Goal: Task Accomplishment & Management: Use online tool/utility

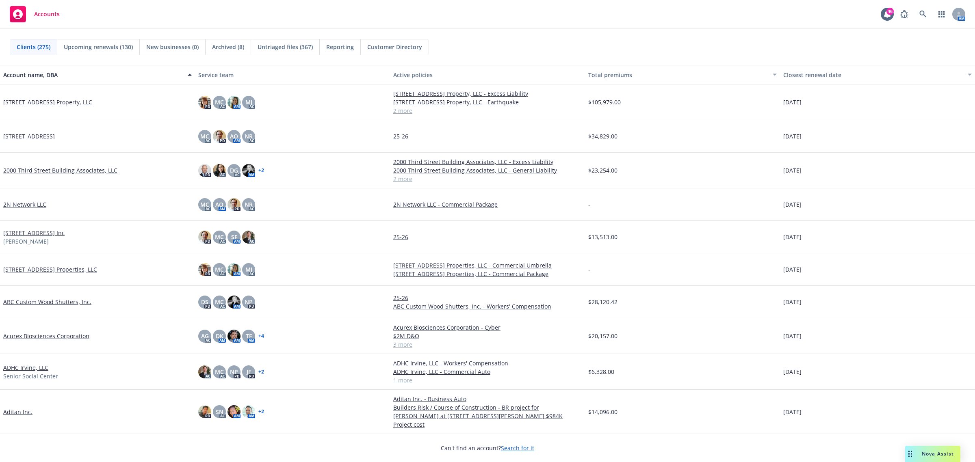
click at [921, 459] on div "Nova Assist" at bounding box center [932, 454] width 55 height 16
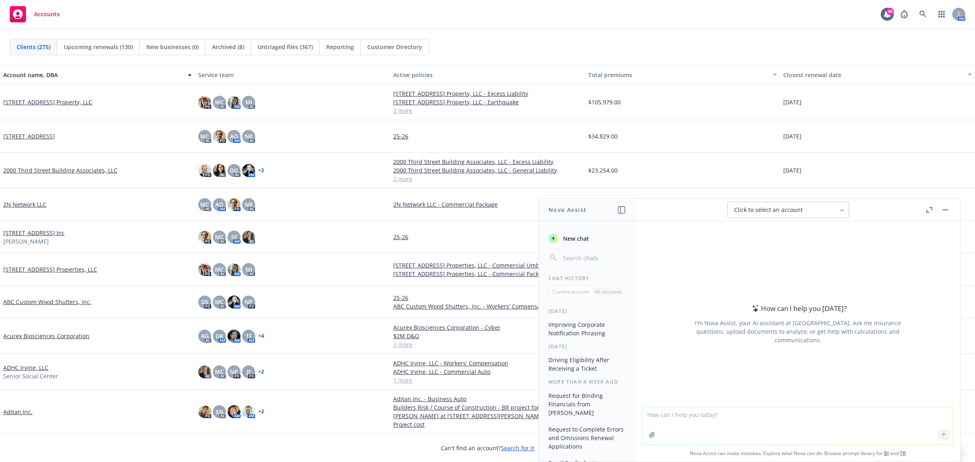
click at [678, 415] on textarea at bounding box center [797, 425] width 311 height 37
drag, startPoint x: 766, startPoint y: 414, endPoint x: 480, endPoint y: 409, distance: 286.8
click at [481, 410] on body "Accounts 46 AM Clients (275) Upcoming renewals (130) New businesses (0) Archive…" at bounding box center [487, 231] width 975 height 462
type textarea "do wright flood policy normally auto renew"
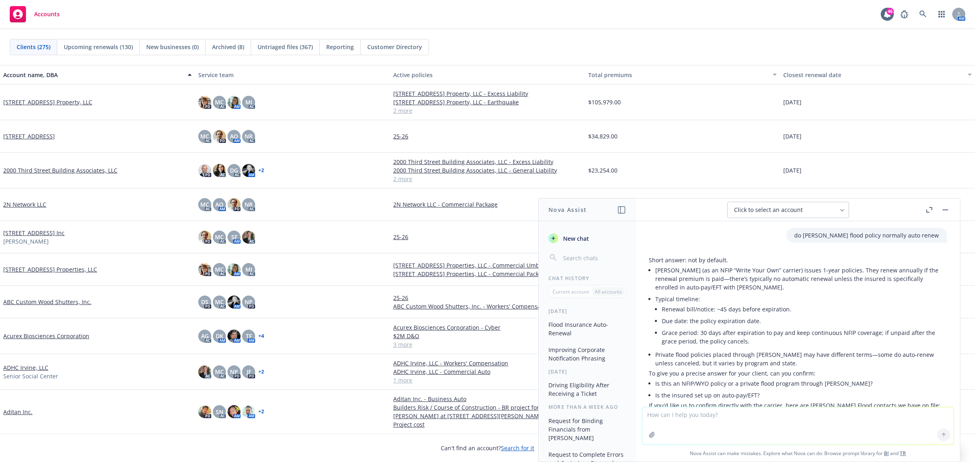
scroll to position [116, 0]
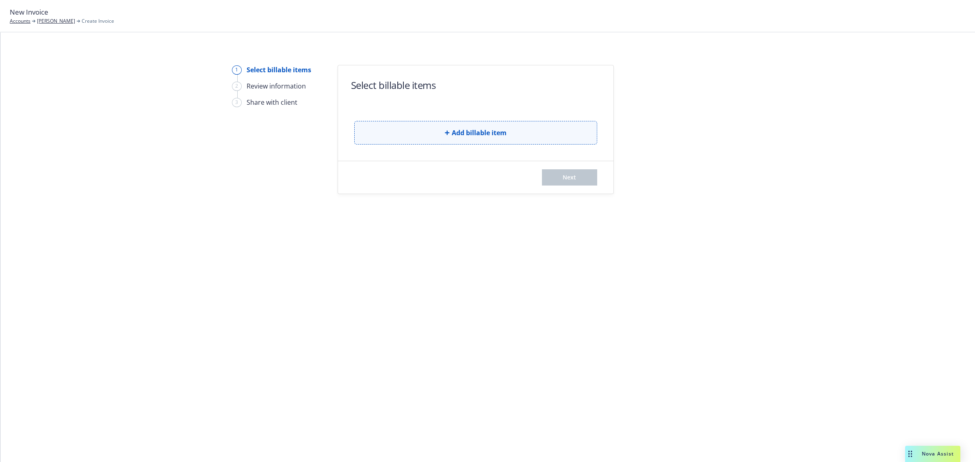
click at [446, 132] on icon "button" at bounding box center [447, 132] width 5 height 5
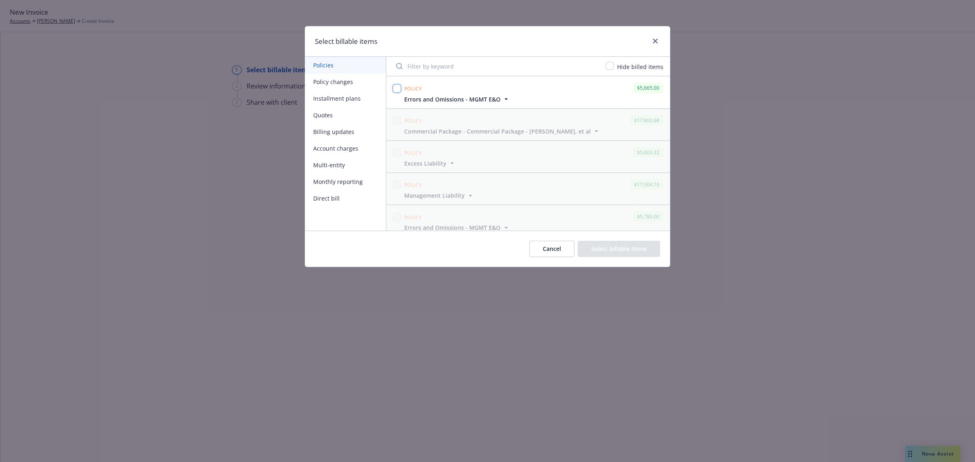
click at [397, 90] on input "checkbox" at bounding box center [397, 88] width 8 height 8
checkbox input "true"
click at [621, 261] on div "Cancel Select billable items" at bounding box center [487, 249] width 365 height 36
click at [613, 250] on button "Select billable items" at bounding box center [619, 249] width 82 height 16
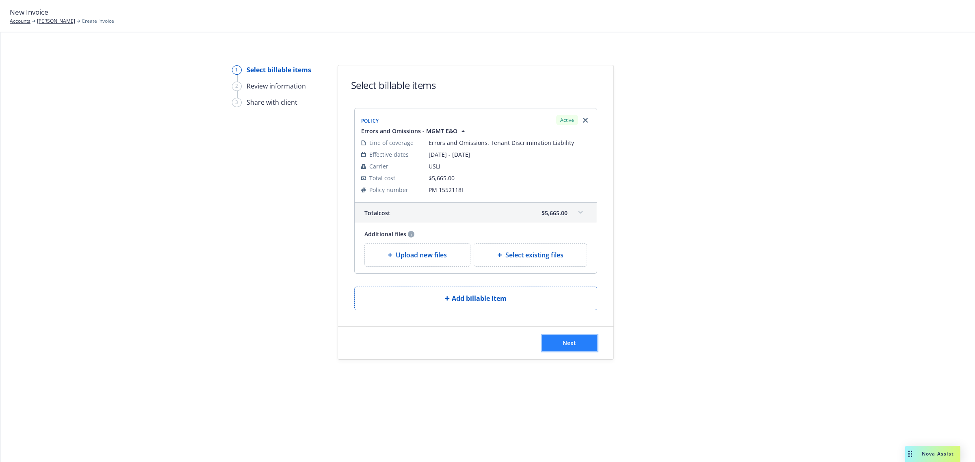
click at [573, 338] on button "Next" at bounding box center [569, 343] width 55 height 16
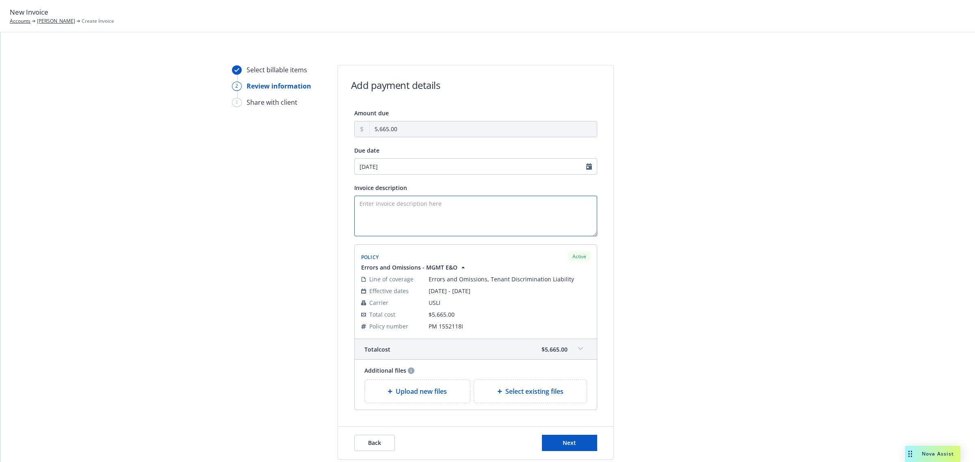
click at [389, 206] on textarea "Invoice description" at bounding box center [475, 216] width 243 height 41
paste textarea "Errors and Omissions"
type textarea "Full Premium Invoice - Errors and Omissions - Effective 10/1/2025"
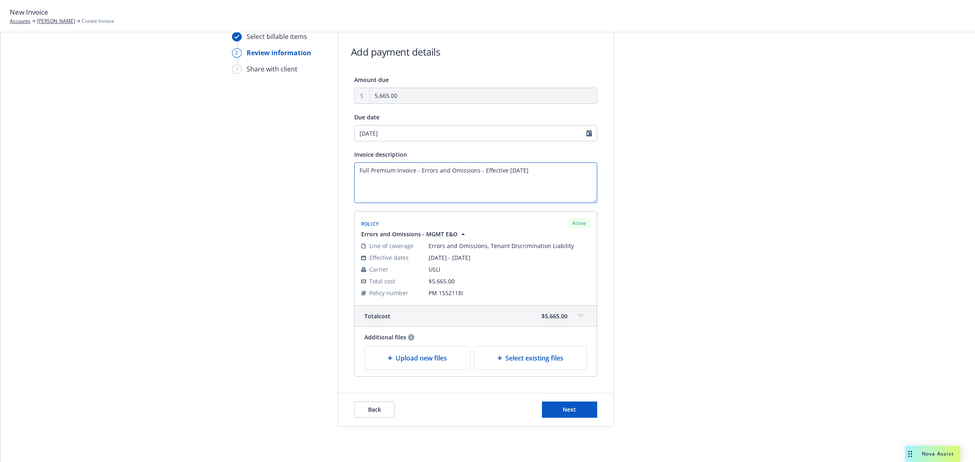
scroll to position [50, 0]
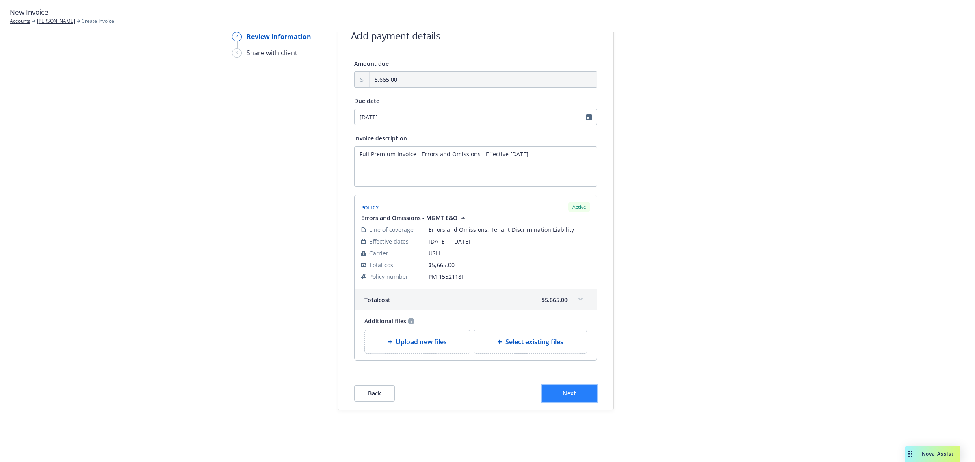
click at [580, 399] on button "Next" at bounding box center [569, 393] width 55 height 16
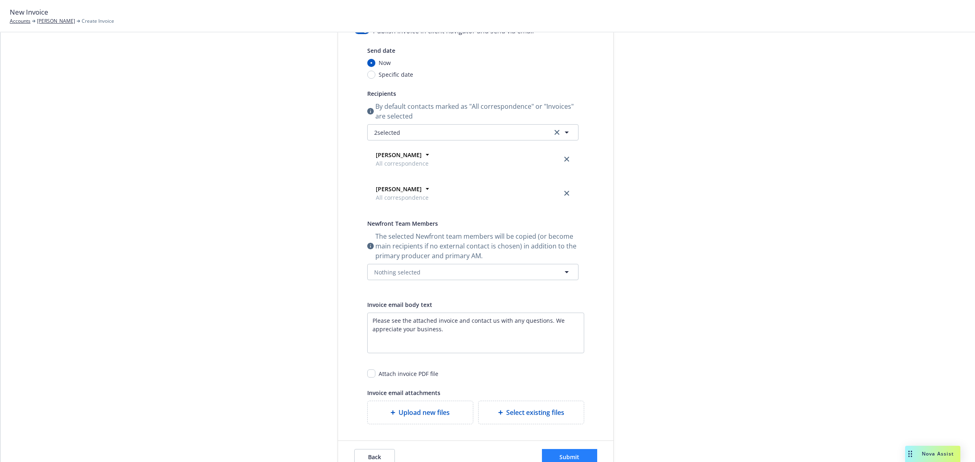
scroll to position [146, 0]
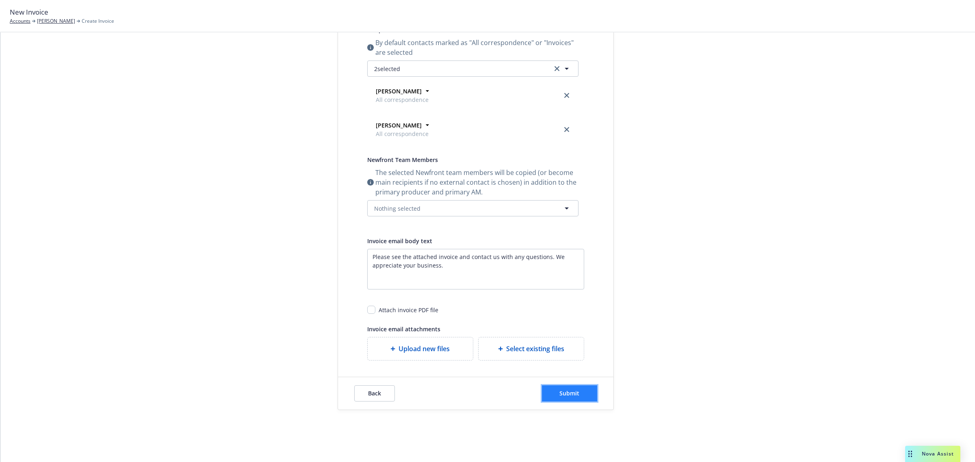
click at [577, 396] on button "Submit" at bounding box center [569, 393] width 55 height 16
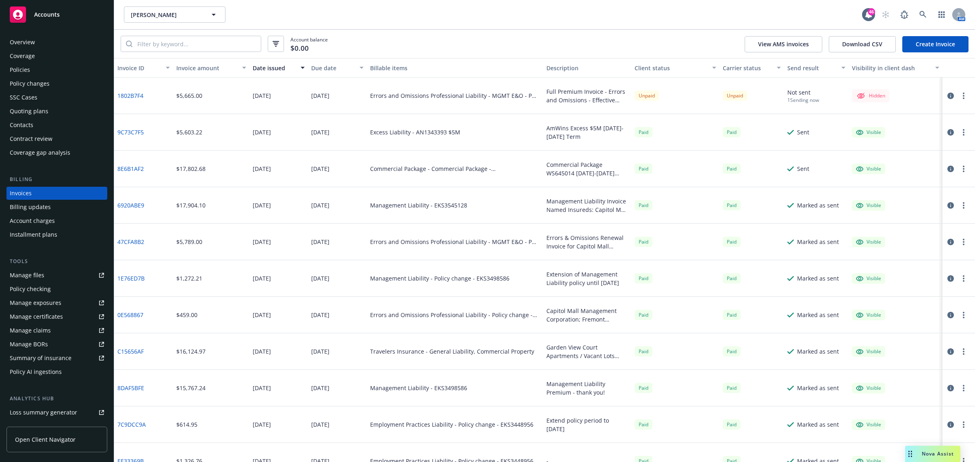
click at [947, 96] on icon "button" at bounding box center [950, 96] width 6 height 6
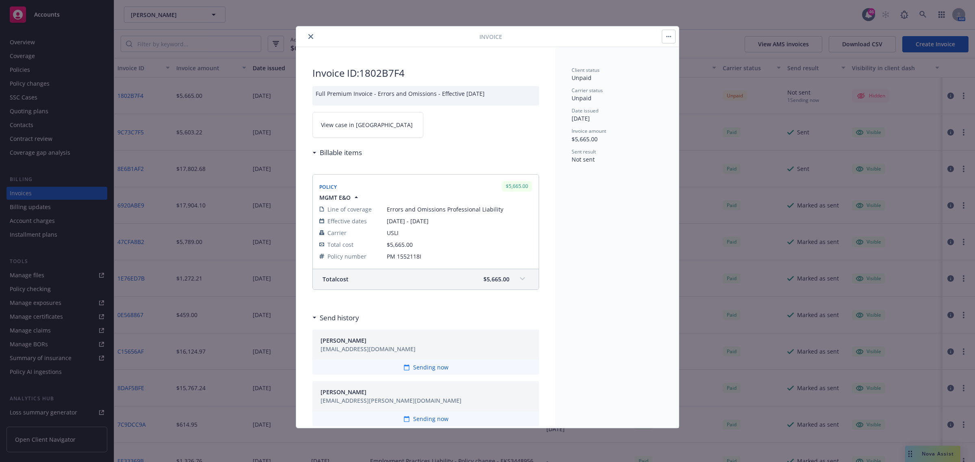
click at [666, 37] on icon "button" at bounding box center [668, 37] width 5 height 2
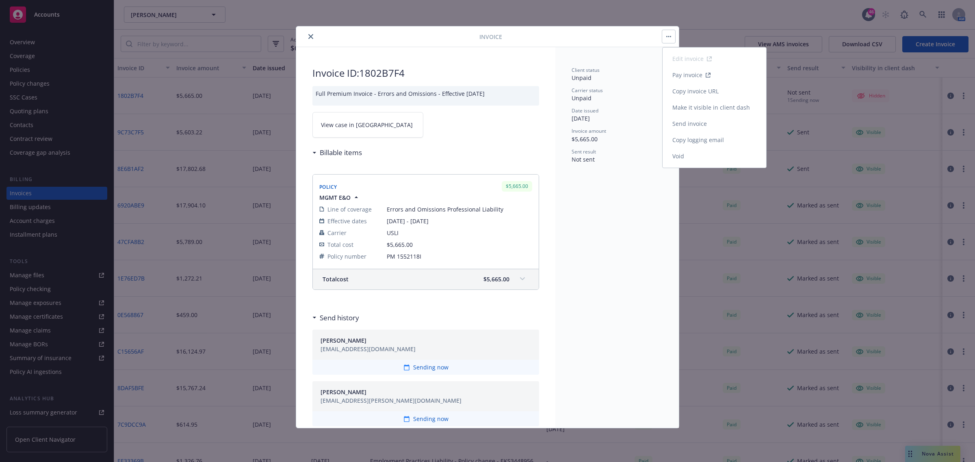
click at [730, 111] on link "Make it visible in client dash" at bounding box center [715, 108] width 104 height 16
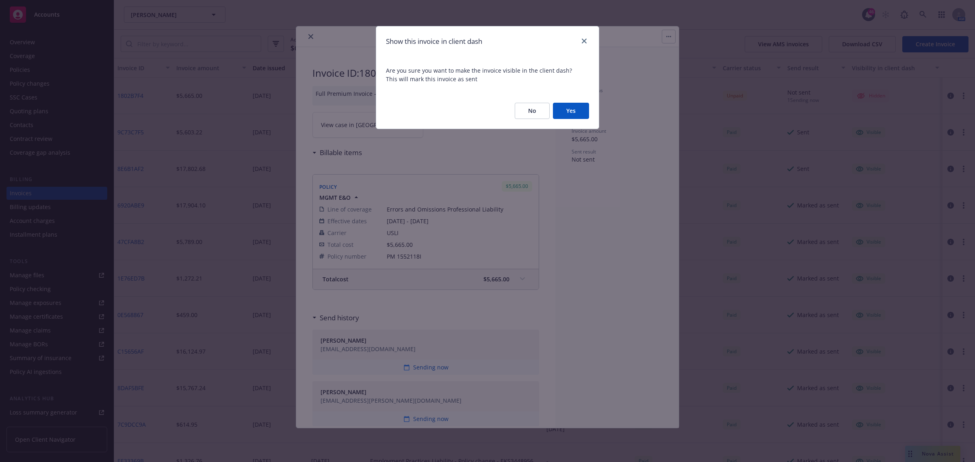
click at [562, 108] on button "Yes" at bounding box center [571, 111] width 36 height 16
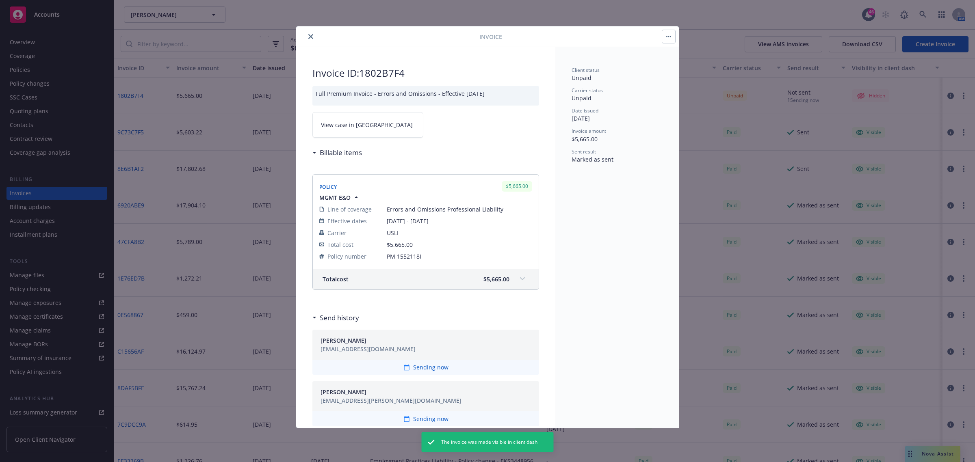
click at [671, 41] on button "button" at bounding box center [668, 36] width 13 height 13
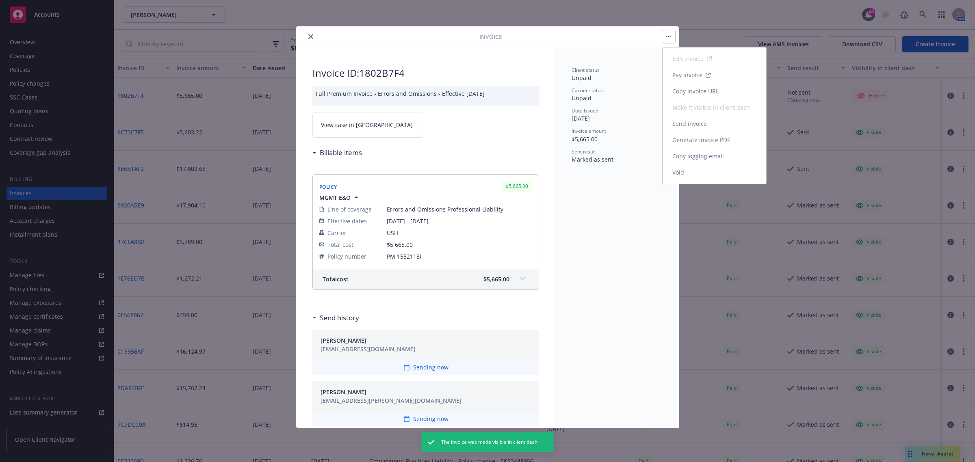
click at [726, 120] on link "Send invoice" at bounding box center [715, 124] width 104 height 16
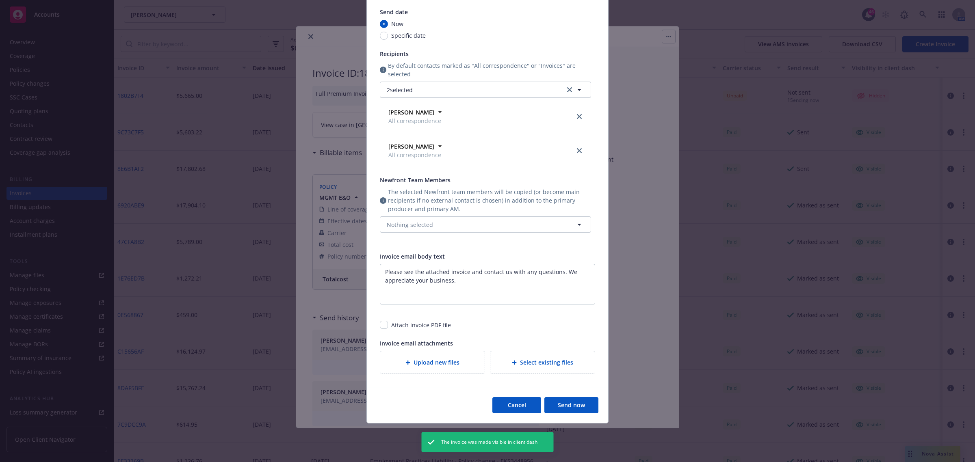
scroll to position [76, 0]
click at [474, 281] on textarea "Please see the attached invoice and contact us with any questions. We appreciat…" at bounding box center [487, 284] width 215 height 41
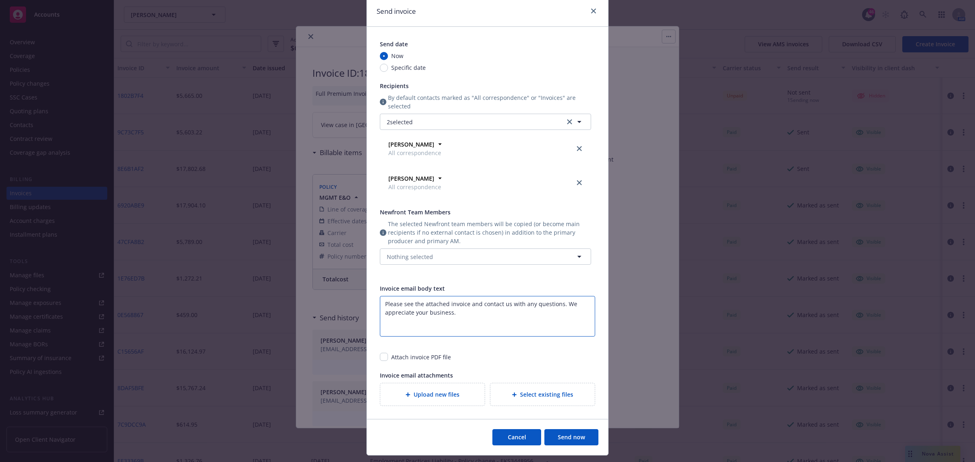
scroll to position [25, 0]
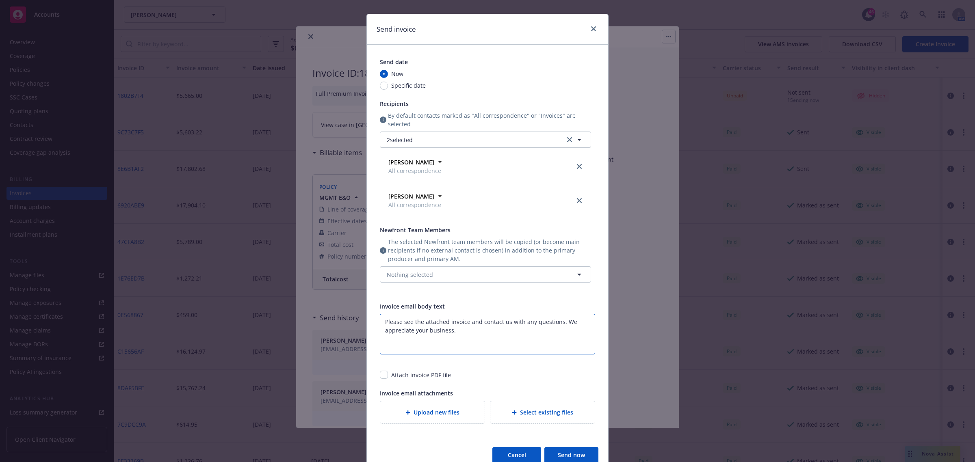
drag, startPoint x: 443, startPoint y: 321, endPoint x: 401, endPoint y: 320, distance: 42.3
click at [401, 320] on textarea "Please see the attached invoice and contact us with any questions. We appreciat…" at bounding box center [487, 334] width 215 height 41
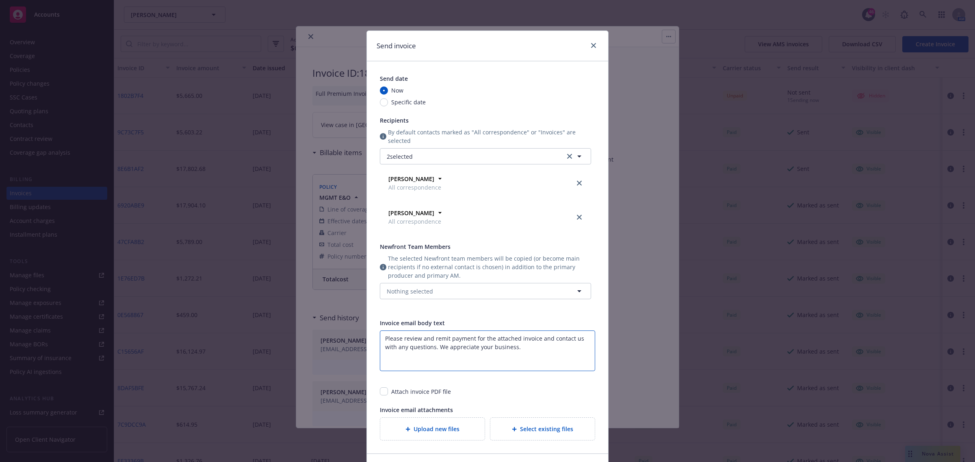
scroll to position [0, 0]
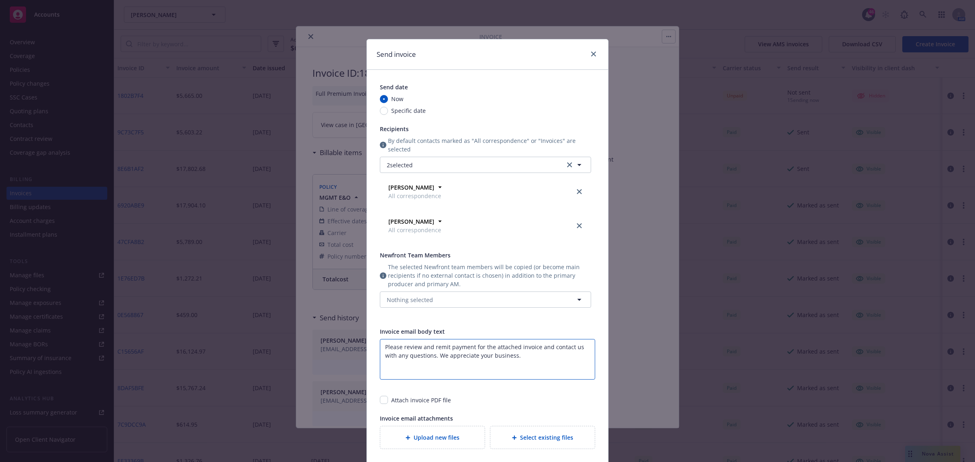
type textarea "Please review and remit payment for the attached invoice and contact us with an…"
click at [436, 303] on button "Nothing selected" at bounding box center [485, 300] width 211 height 16
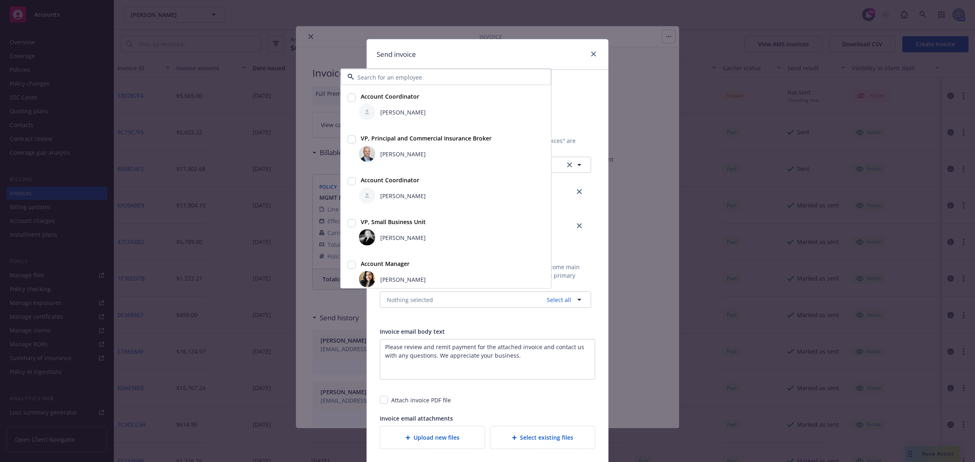
click at [348, 225] on input "checkbox" at bounding box center [352, 223] width 8 height 8
checkbox input "true"
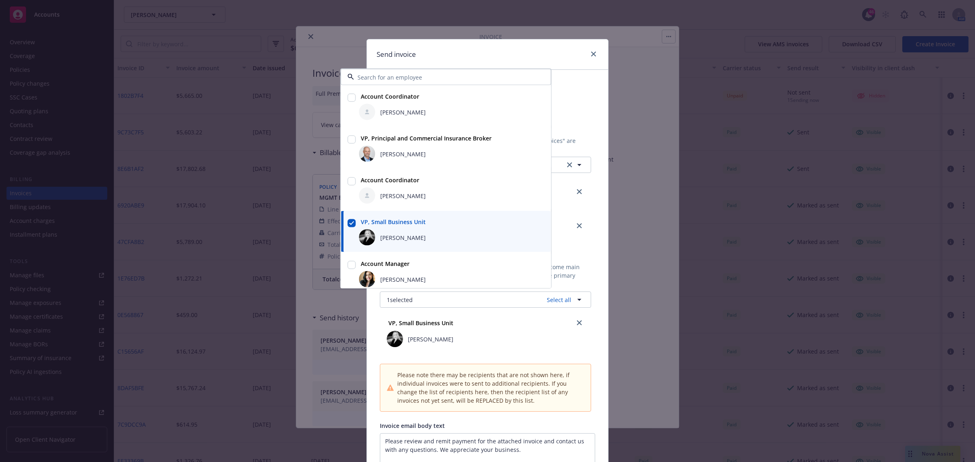
click at [348, 181] on input "checkbox" at bounding box center [352, 182] width 8 height 8
checkbox input "true"
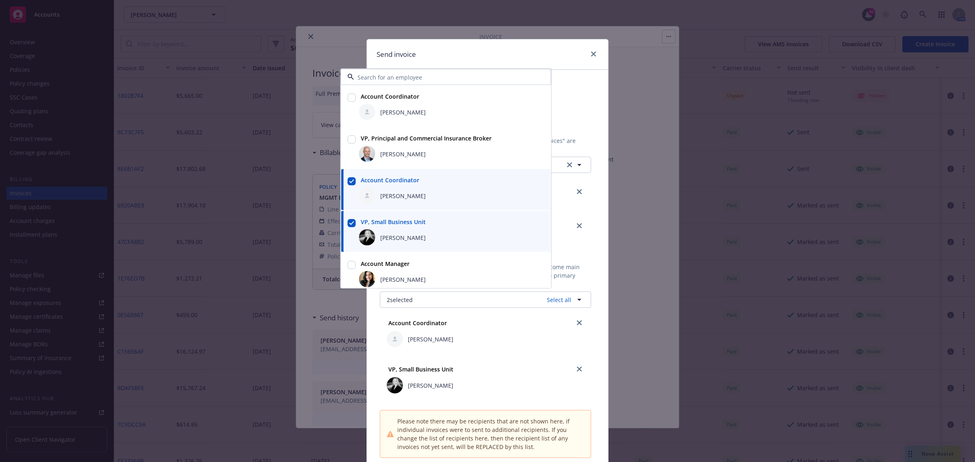
click at [348, 139] on input "checkbox" at bounding box center [352, 140] width 8 height 8
checkbox input "true"
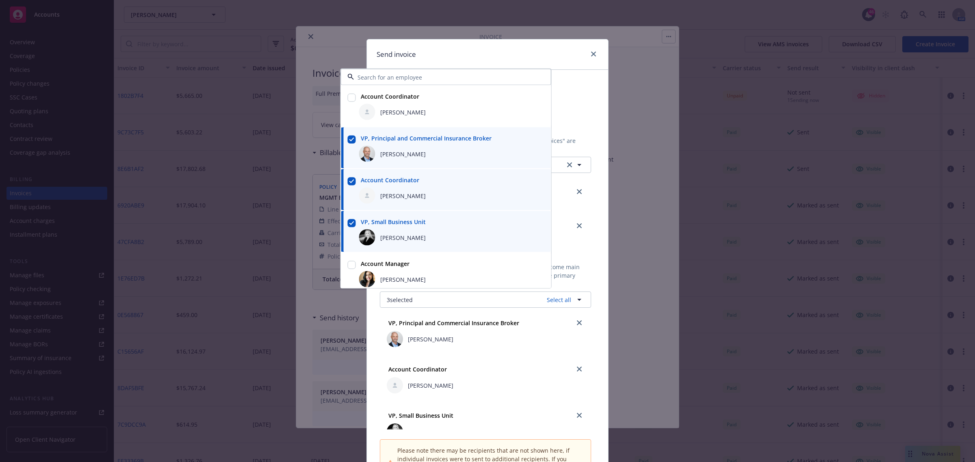
click at [533, 56] on div "Send invoice" at bounding box center [487, 54] width 241 height 30
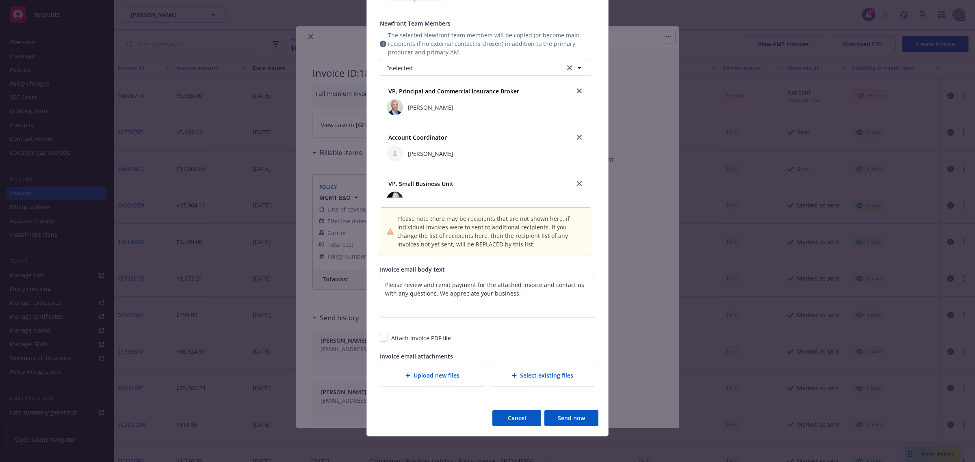
scroll to position [246, 0]
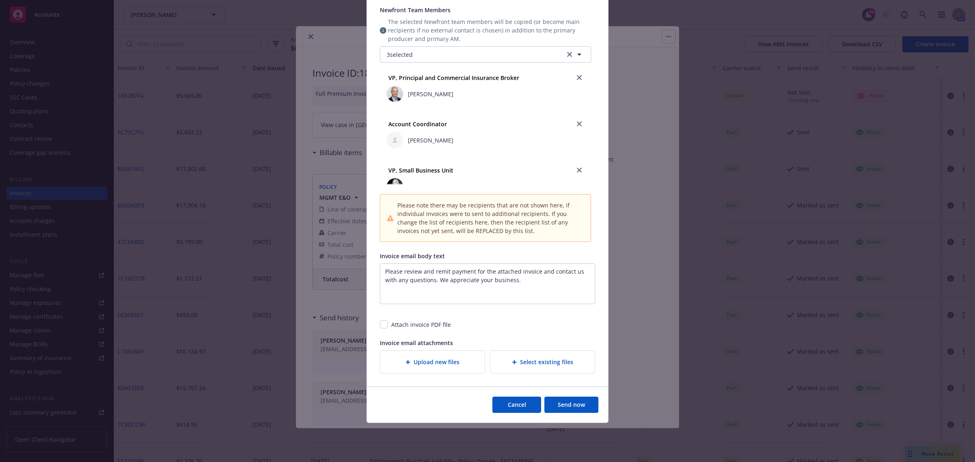
click at [567, 407] on button "Send now" at bounding box center [571, 405] width 54 height 16
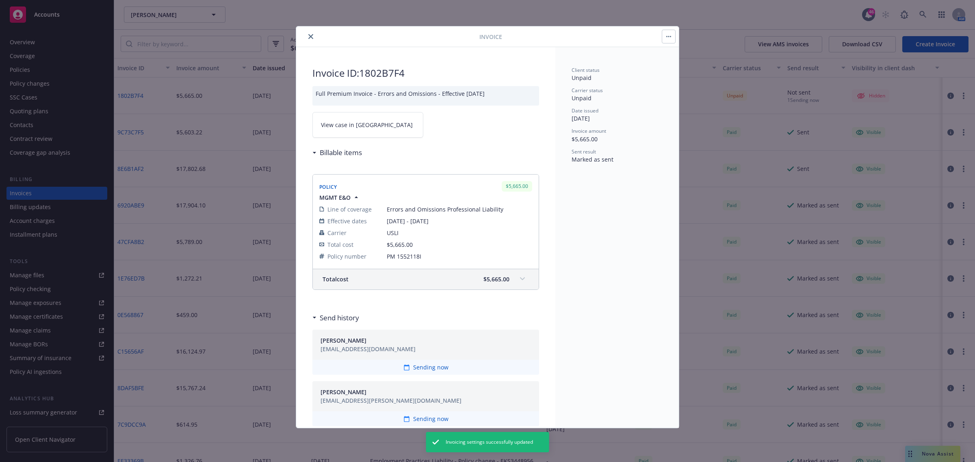
click at [662, 37] on button "button" at bounding box center [668, 36] width 13 height 13
click at [379, 125] on link "View case in SSC" at bounding box center [367, 125] width 111 height 26
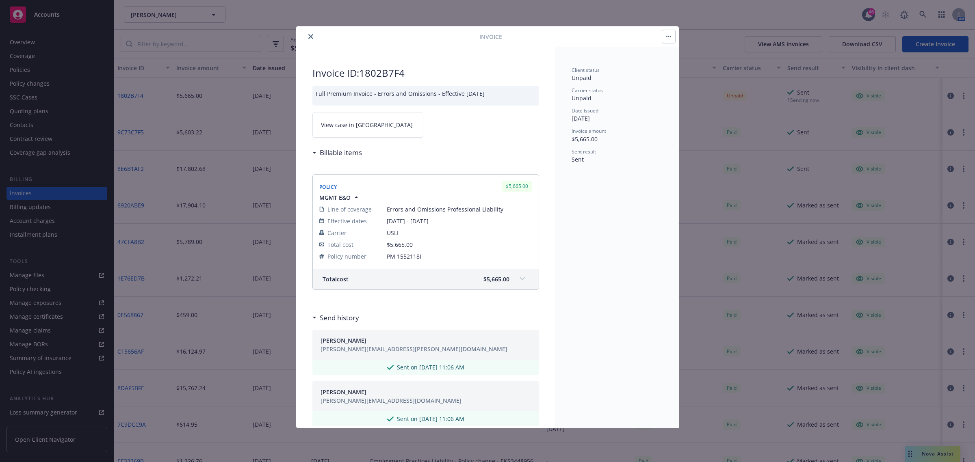
click at [312, 33] on button "close" at bounding box center [311, 37] width 10 height 10
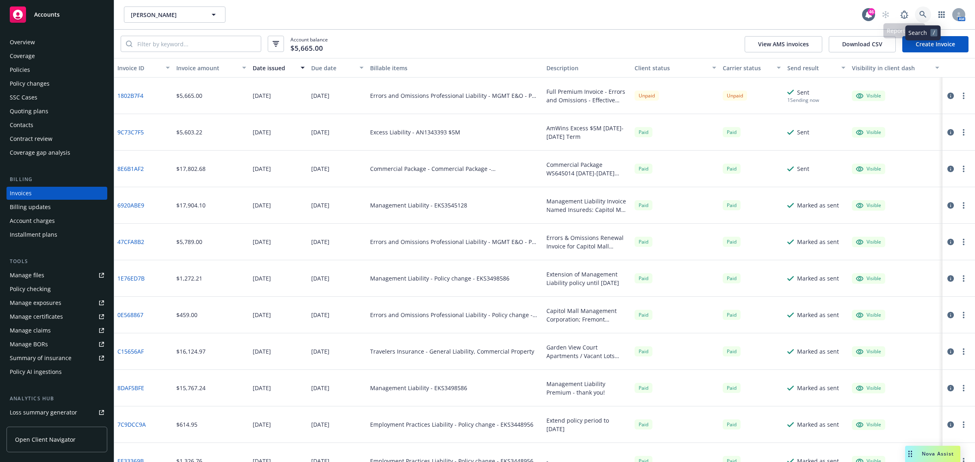
click at [919, 14] on icon at bounding box center [922, 14] width 7 height 7
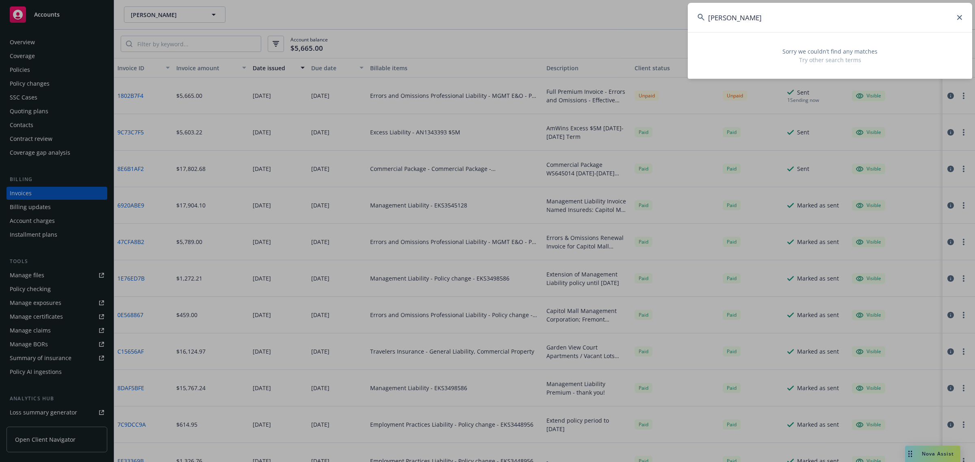
drag, startPoint x: 806, startPoint y: 22, endPoint x: 502, endPoint y: 22, distance: 303.8
click at [503, 22] on div "diane lohman Sorry we couldn’t find any matches Try other search terms" at bounding box center [487, 231] width 975 height 462
click at [718, 15] on input "7608804558" at bounding box center [830, 17] width 284 height 29
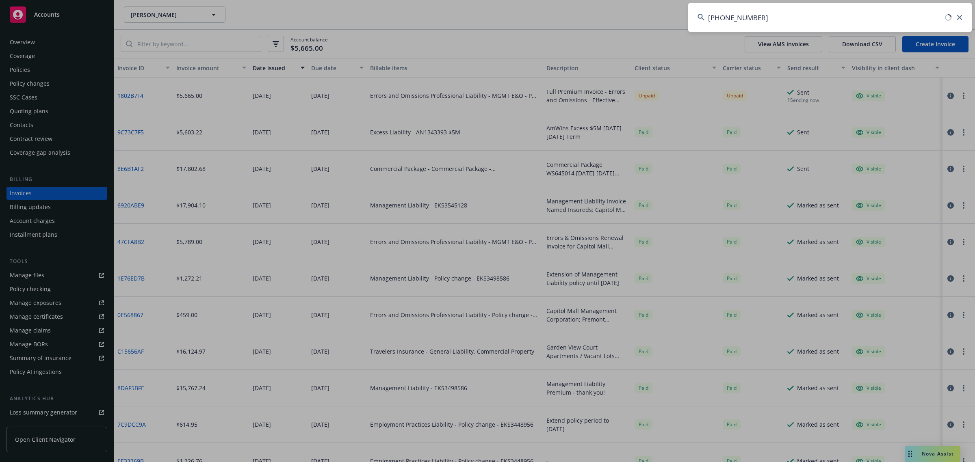
click at [736, 16] on input "760 8804558" at bounding box center [830, 17] width 284 height 29
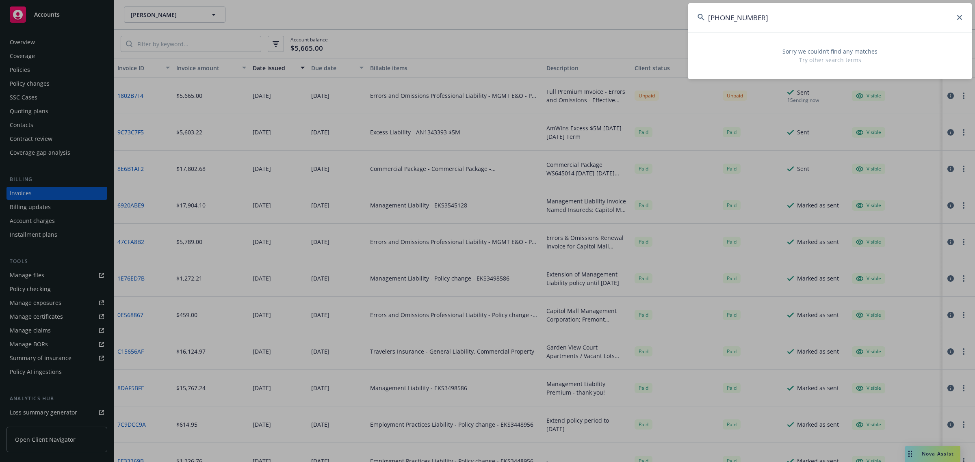
click at [734, 15] on input "760 8804558" at bounding box center [830, 17] width 284 height 29
drag, startPoint x: 755, startPoint y: 19, endPoint x: 707, endPoint y: 19, distance: 47.9
click at [707, 19] on input "760 880 4558" at bounding box center [830, 17] width 284 height 29
type input "2"
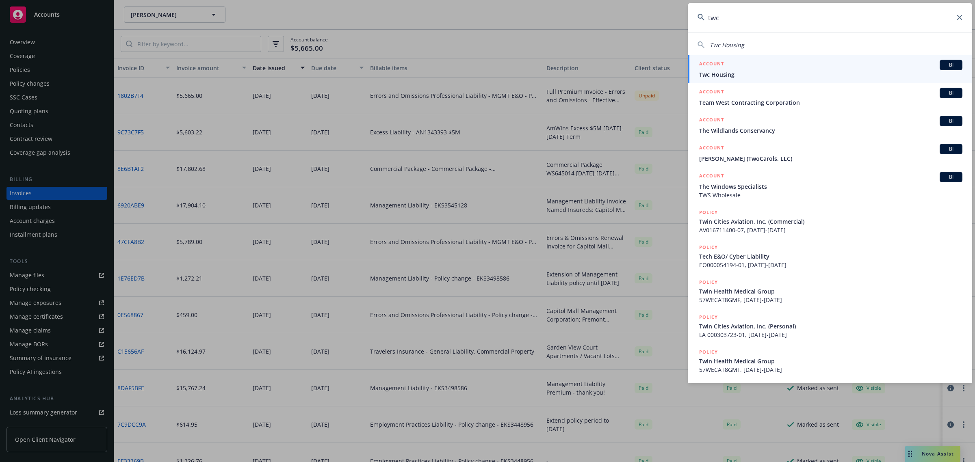
click at [756, 15] on input "twc" at bounding box center [830, 17] width 284 height 29
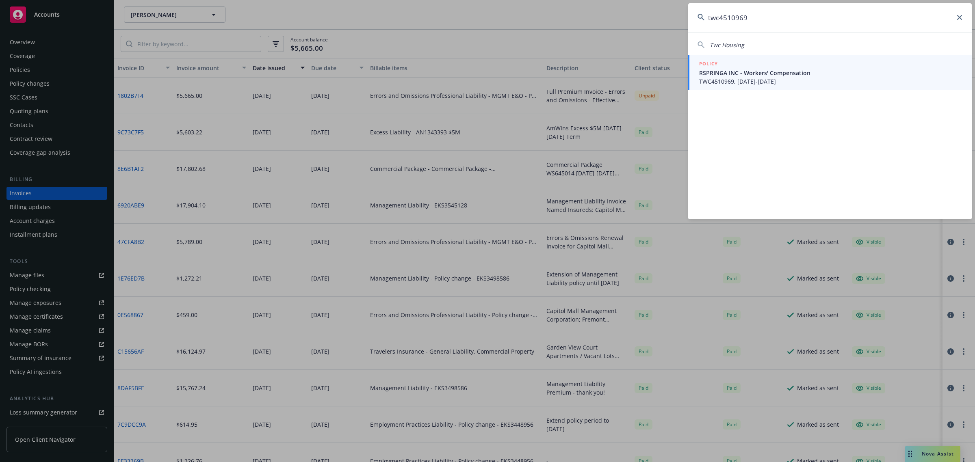
type input "twc4510969"
click at [779, 67] on div "POLICY" at bounding box center [830, 64] width 263 height 9
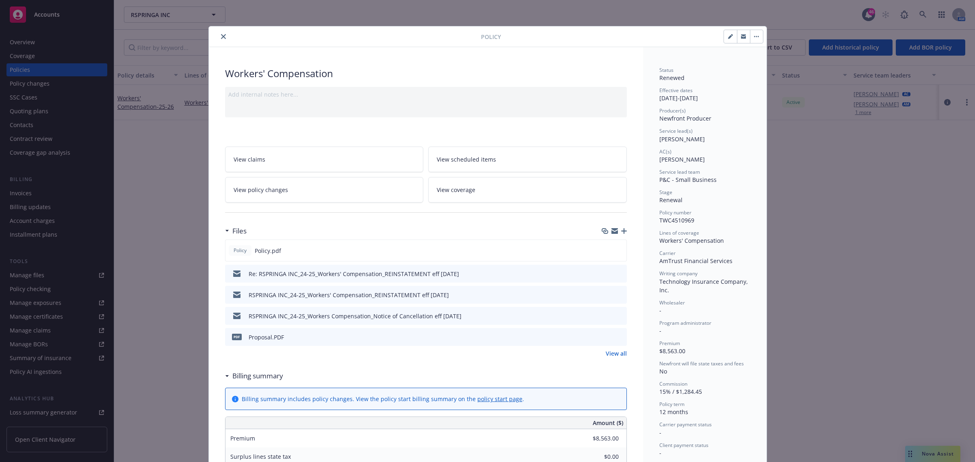
click at [219, 35] on button "close" at bounding box center [224, 37] width 10 height 10
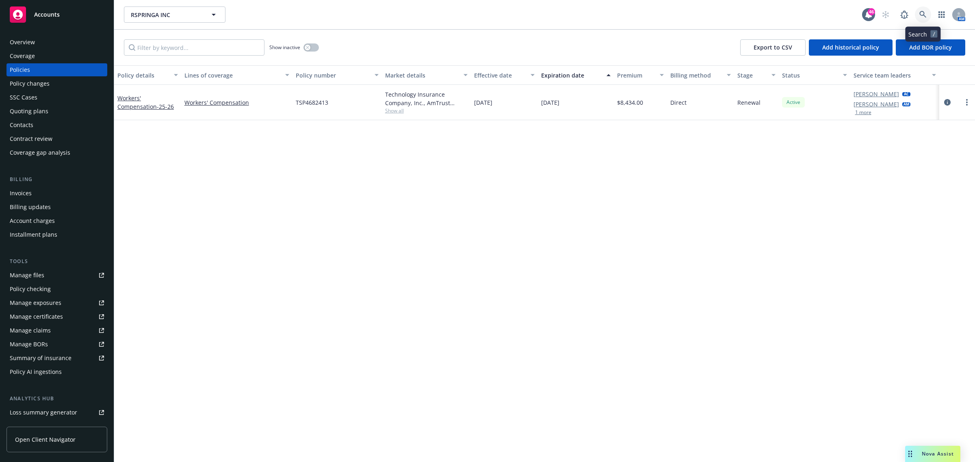
click at [918, 19] on link at bounding box center [923, 14] width 16 height 16
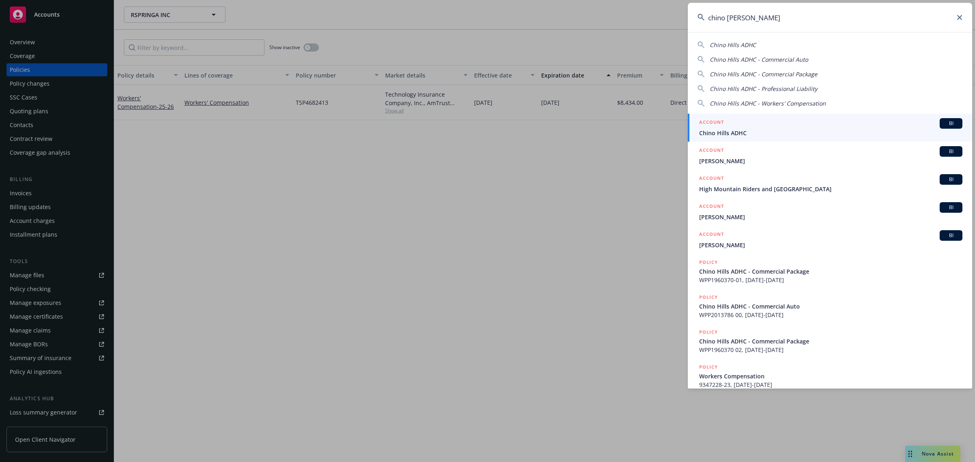
type input "chino hil"
click at [709, 130] on span "Chino Hills ADHC" at bounding box center [830, 133] width 263 height 9
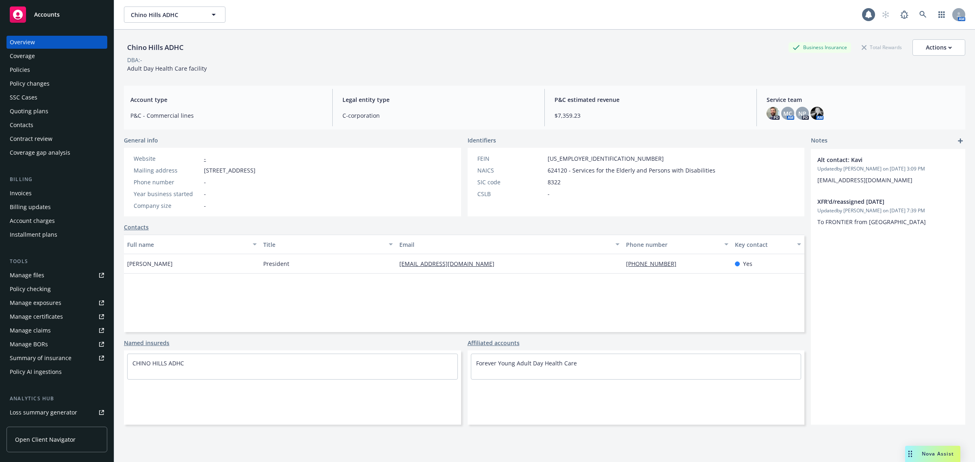
click at [46, 66] on div "Policies" at bounding box center [57, 69] width 94 height 13
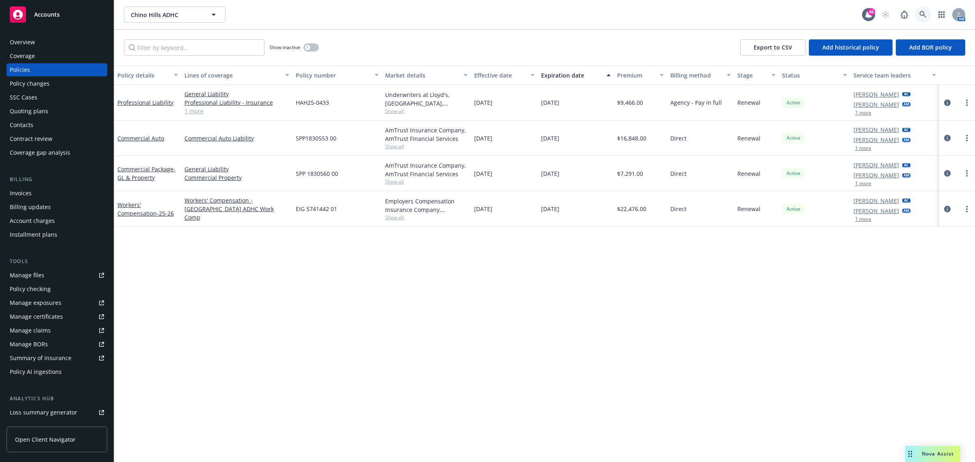
click at [923, 14] on icon at bounding box center [922, 14] width 7 height 7
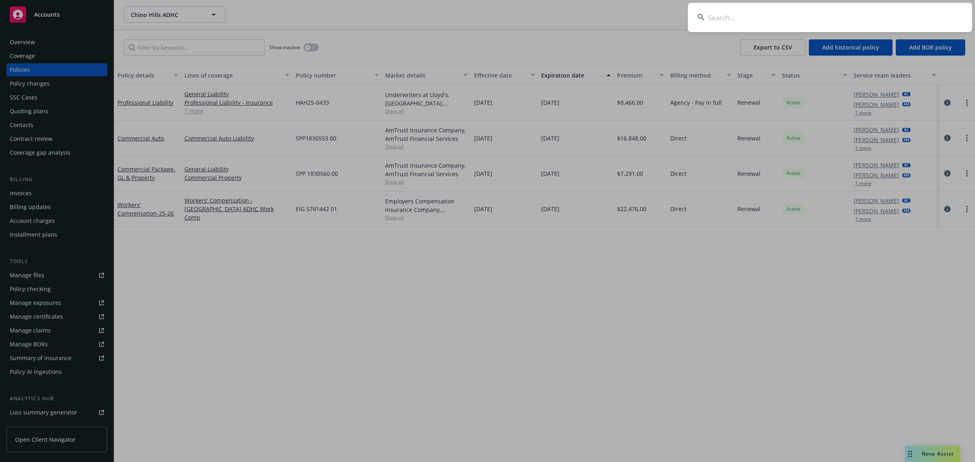
paste input "Shakespeare Center of Los Angeles"
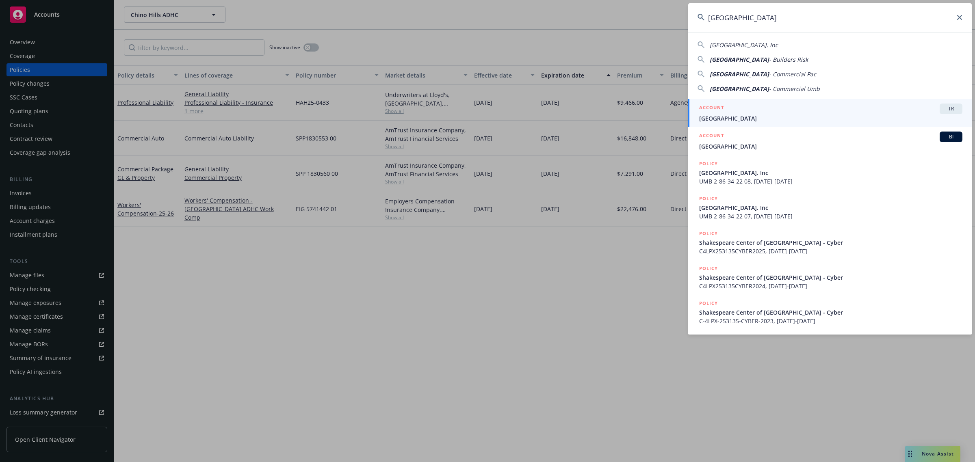
type input "Shakespeare Center of Los Angeles"
click at [773, 143] on span "Shakespeare Center of Los Angeles" at bounding box center [830, 146] width 263 height 9
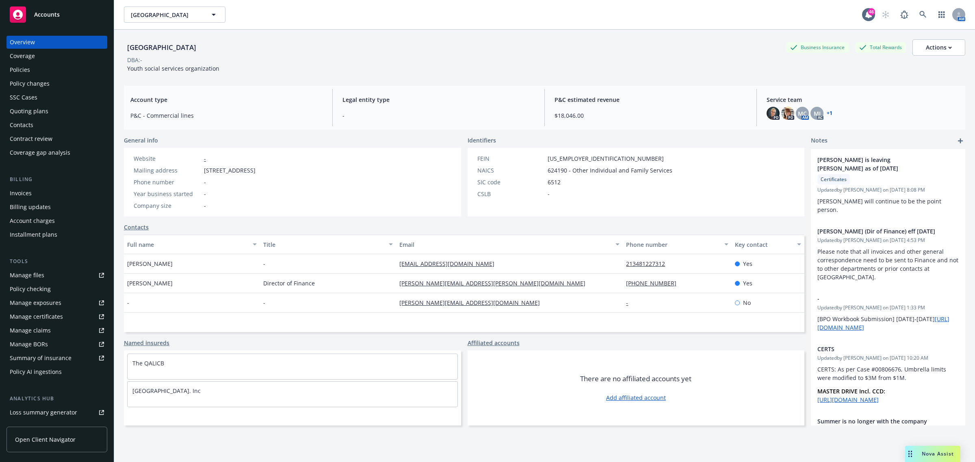
click at [50, 67] on div "Policies" at bounding box center [57, 69] width 94 height 13
